Goal: Transaction & Acquisition: Purchase product/service

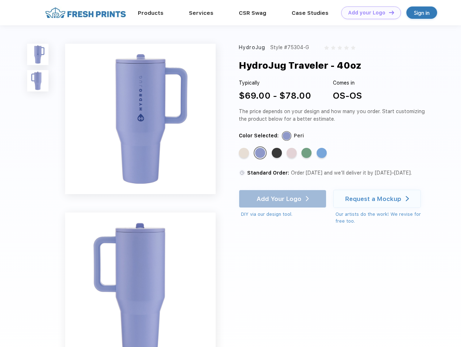
click at [368, 13] on link "Add your Logo Design Tool" at bounding box center [371, 13] width 60 height 13
click at [0, 0] on div "Design Tool" at bounding box center [0, 0] width 0 height 0
click at [388, 12] on link "Add your Logo Design Tool" at bounding box center [371, 13] width 60 height 13
click at [38, 54] on img at bounding box center [37, 54] width 21 height 21
click at [38, 81] on img at bounding box center [37, 80] width 21 height 21
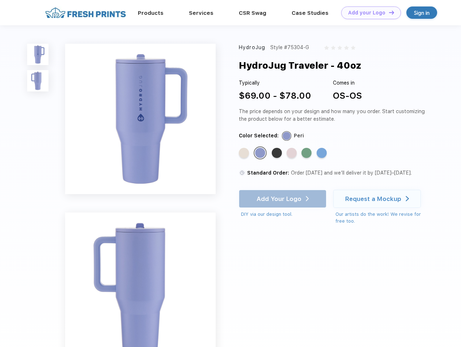
click at [245, 153] on div "Standard Color" at bounding box center [244, 153] width 10 height 10
click at [261, 153] on div "Standard Color" at bounding box center [260, 153] width 10 height 10
click at [277, 153] on div "Standard Color" at bounding box center [277, 153] width 10 height 10
click at [292, 153] on div "Standard Color" at bounding box center [291, 153] width 10 height 10
click at [307, 153] on div "Standard Color" at bounding box center [306, 153] width 10 height 10
